Goal: Information Seeking & Learning: Check status

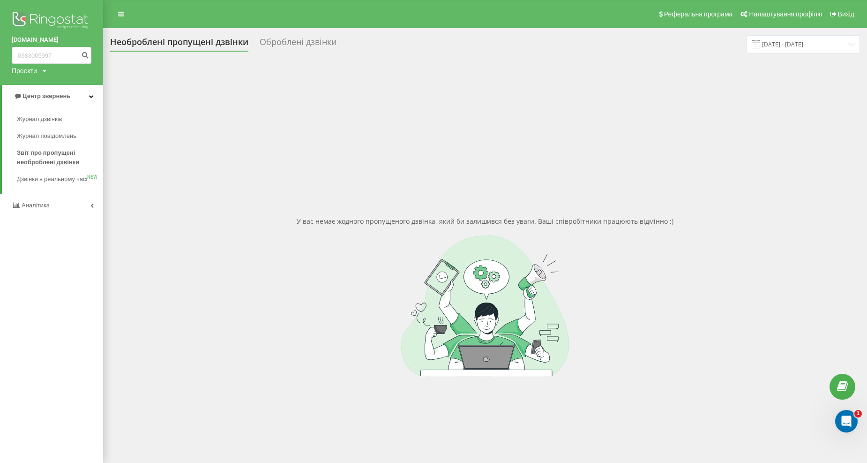
drag, startPoint x: 32, startPoint y: 60, endPoint x: 0, endPoint y: 83, distance: 39.6
click at [0, 83] on div "mebelvdom.ua 0683005997 Проекти mebelvdom.ua" at bounding box center [51, 42] width 103 height 85
type input "0962520206"
click at [85, 55] on icon "submit" at bounding box center [85, 54] width 8 height 6
